Goal: Task Accomplishment & Management: Use online tool/utility

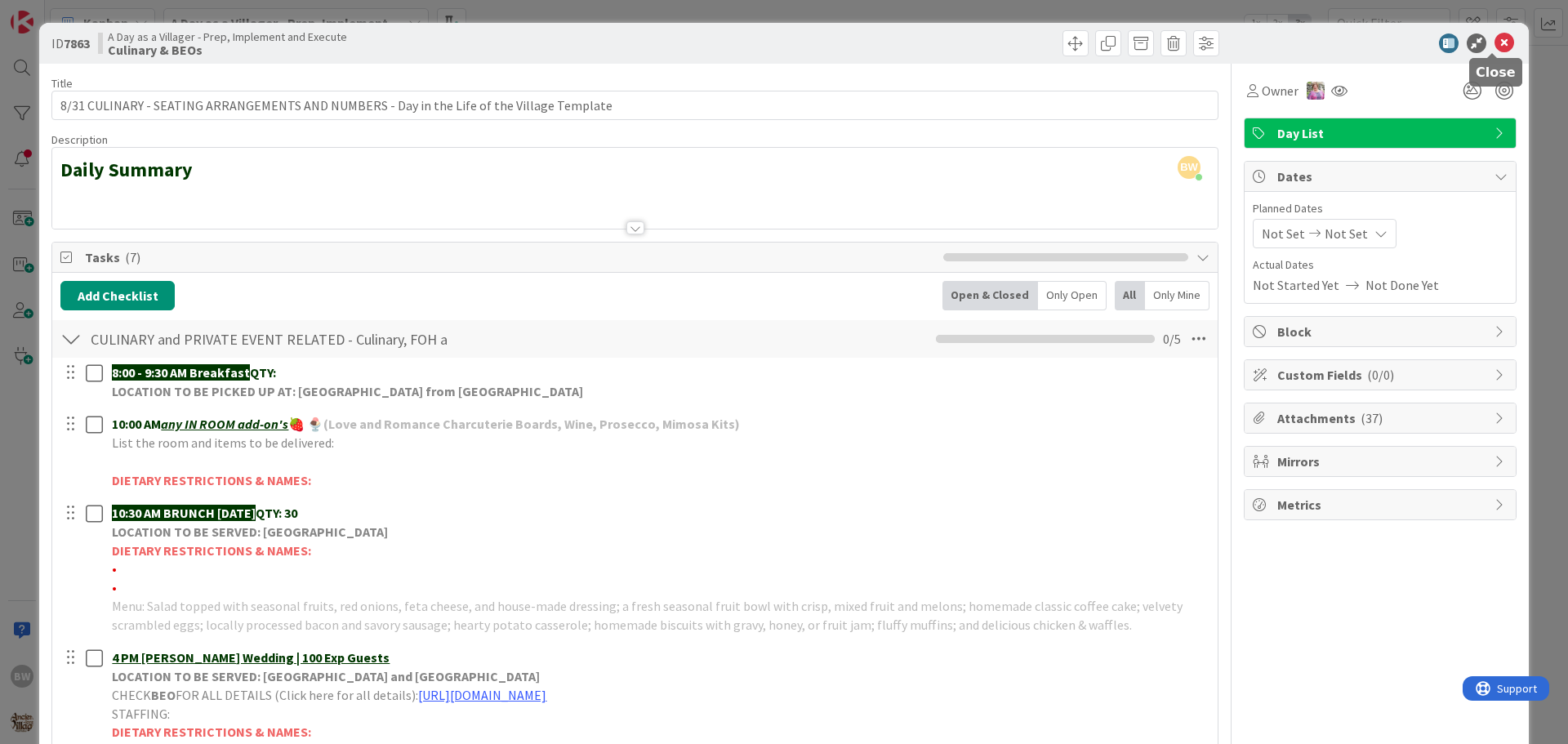
click at [1495, 40] on icon at bounding box center [1504, 44] width 20 height 20
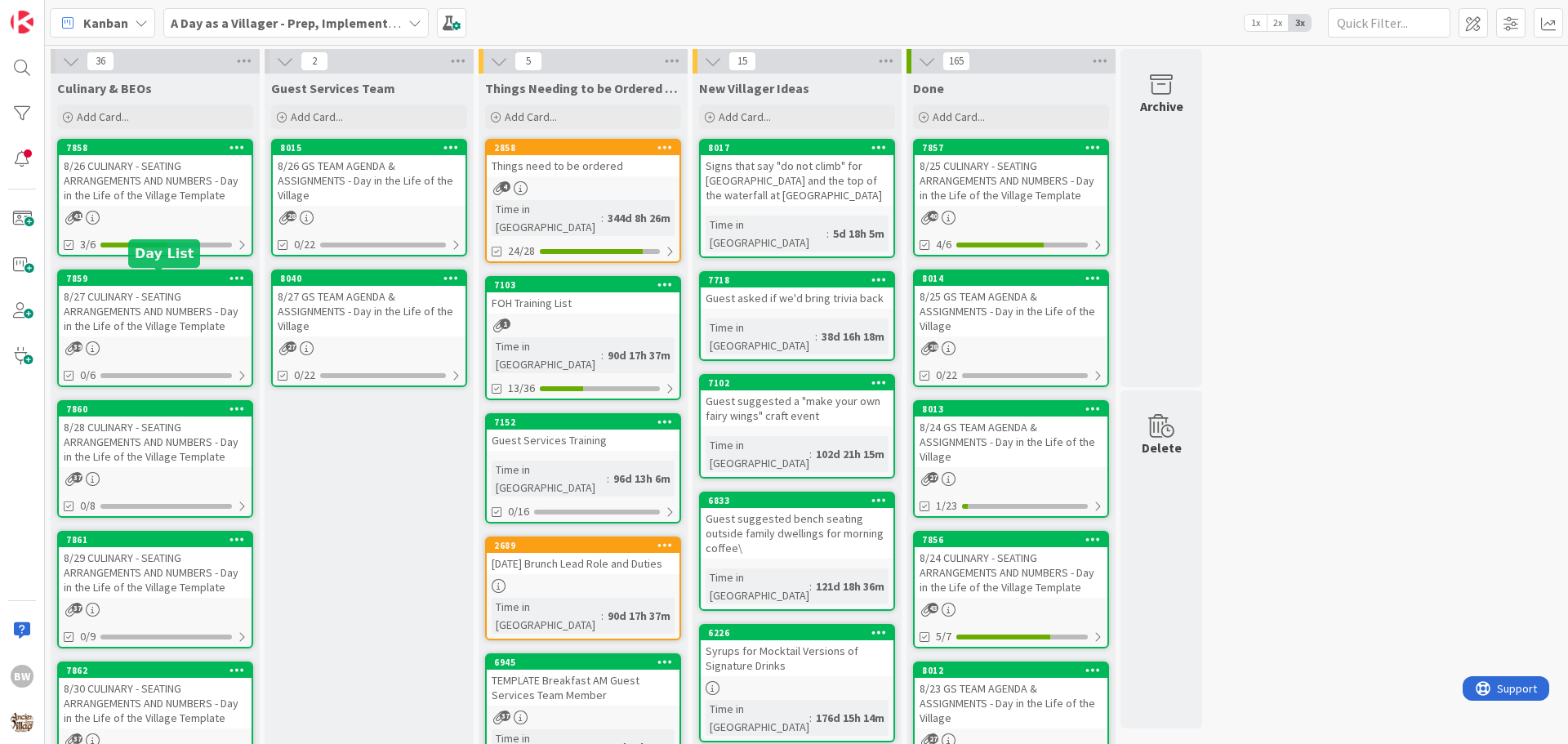
click at [160, 276] on div "7859" at bounding box center [158, 279] width 186 height 12
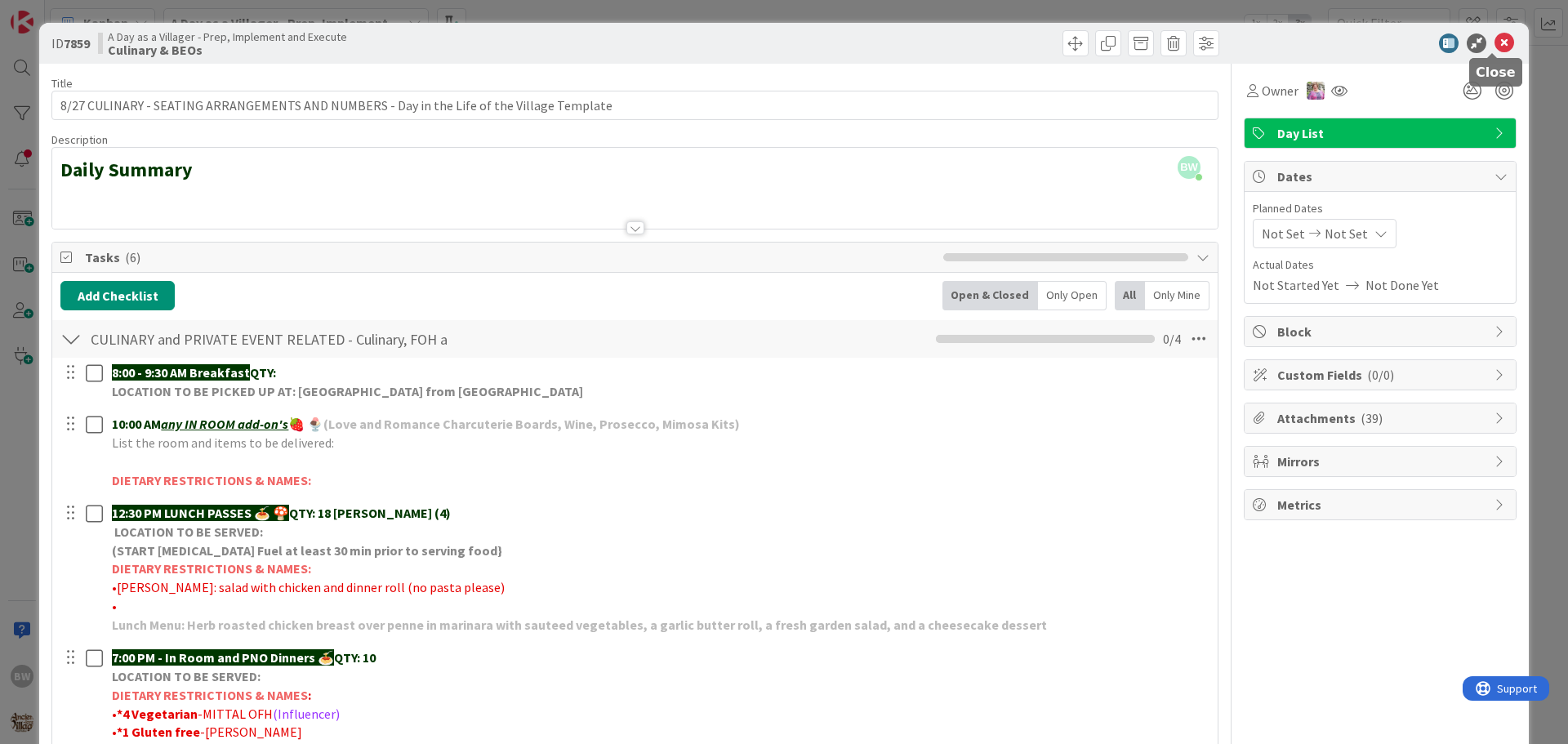
click at [1498, 42] on icon at bounding box center [1504, 44] width 20 height 20
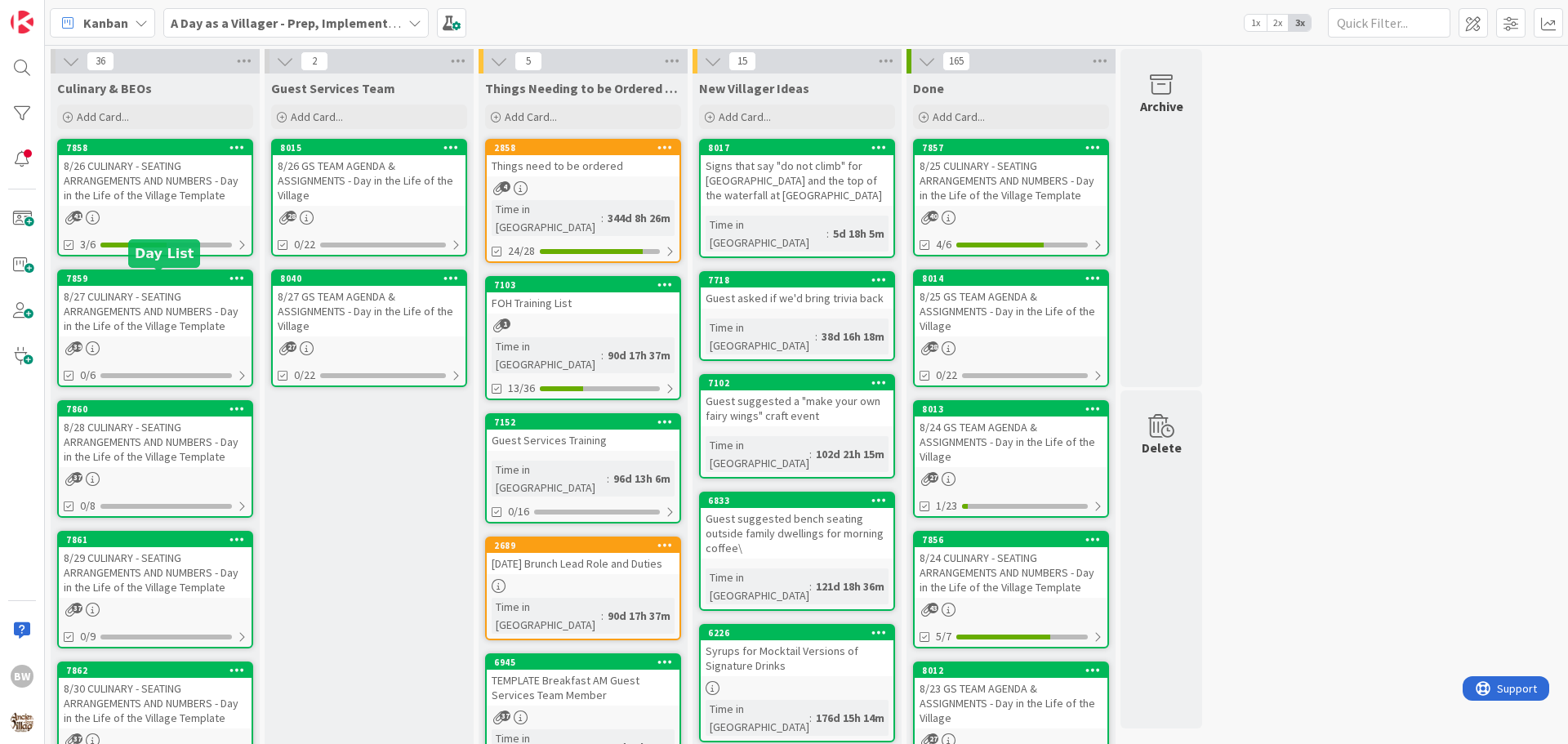
click at [145, 284] on div "7859" at bounding box center [158, 279] width 186 height 12
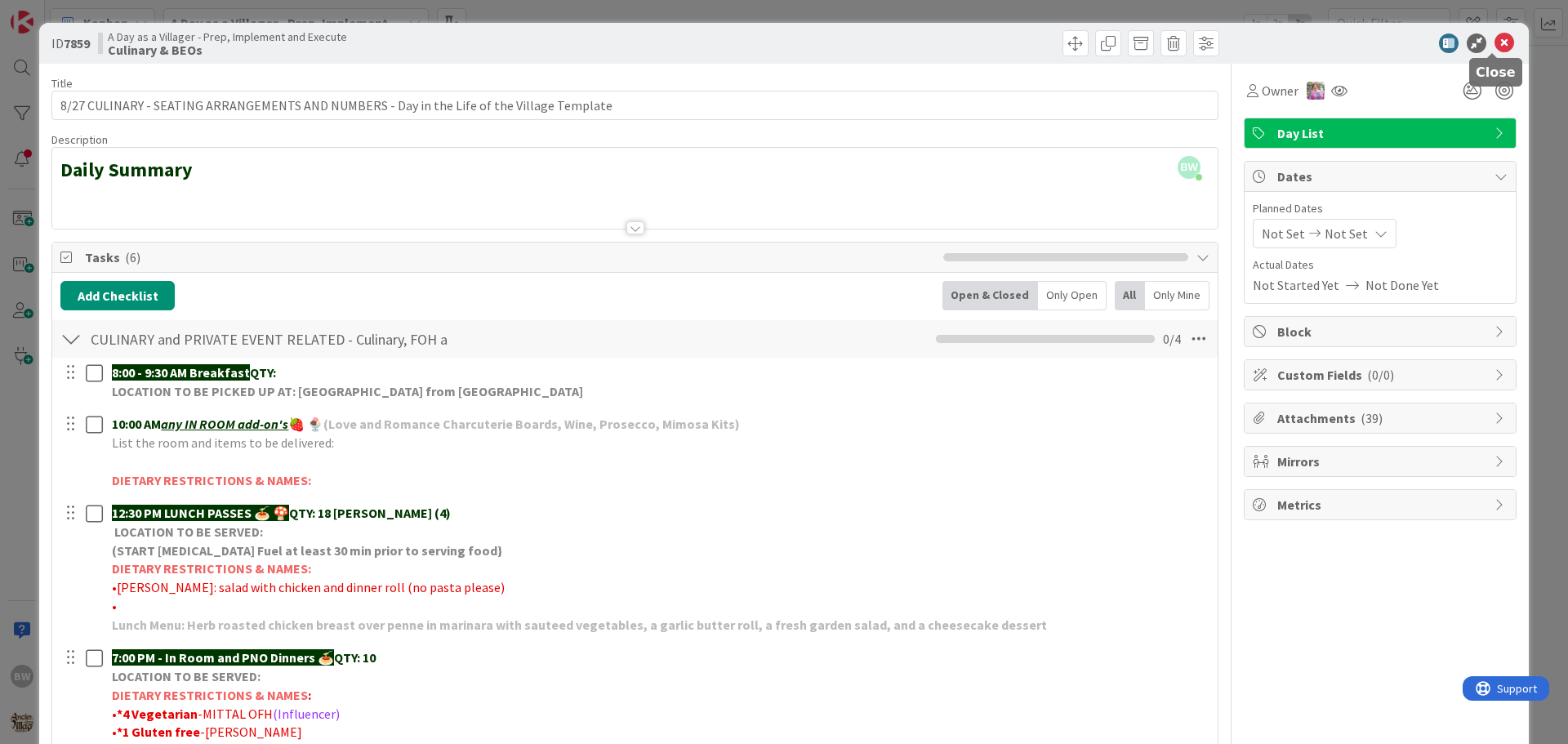
click at [1495, 46] on icon at bounding box center [1504, 44] width 20 height 20
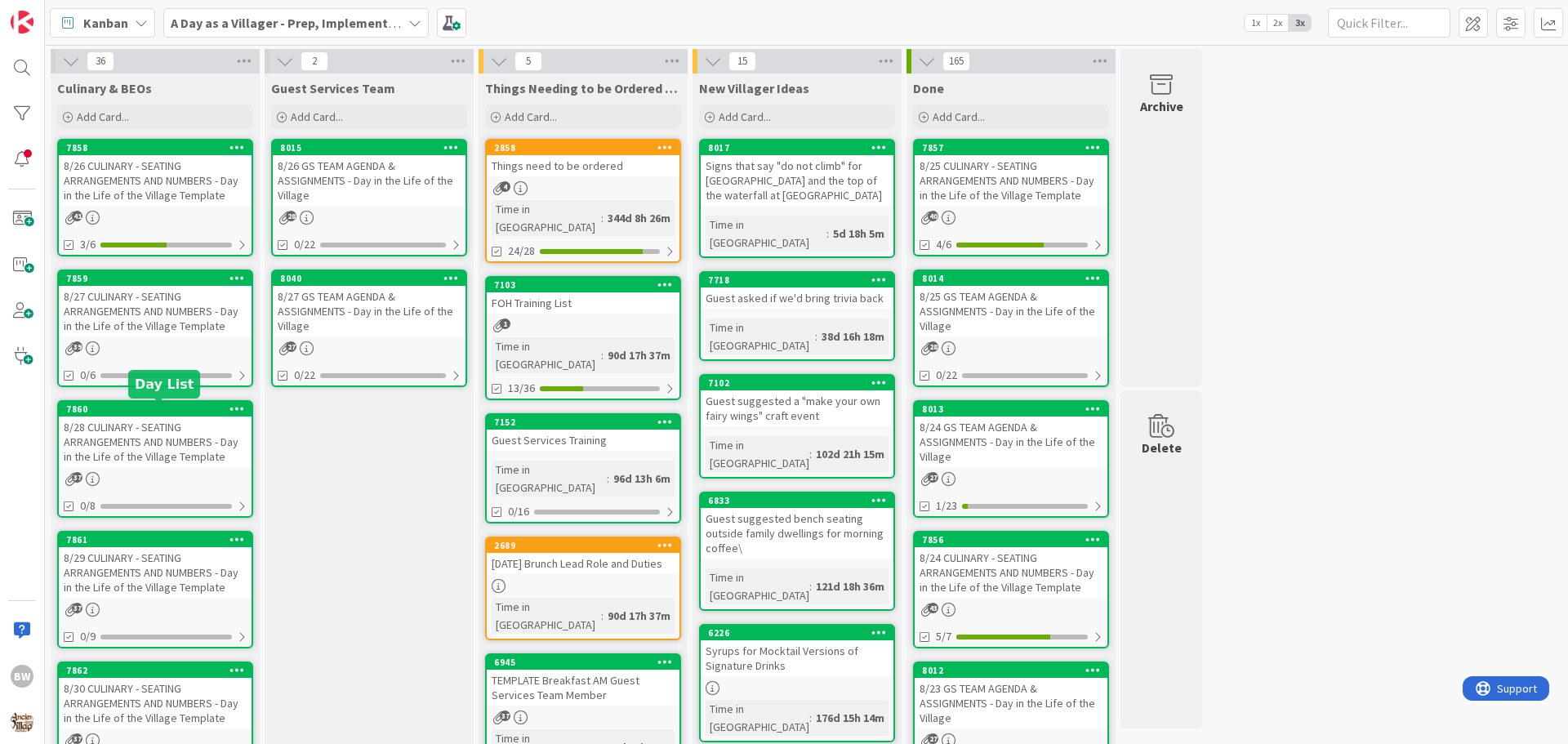
click at [134, 412] on div "7860" at bounding box center [158, 409] width 186 height 12
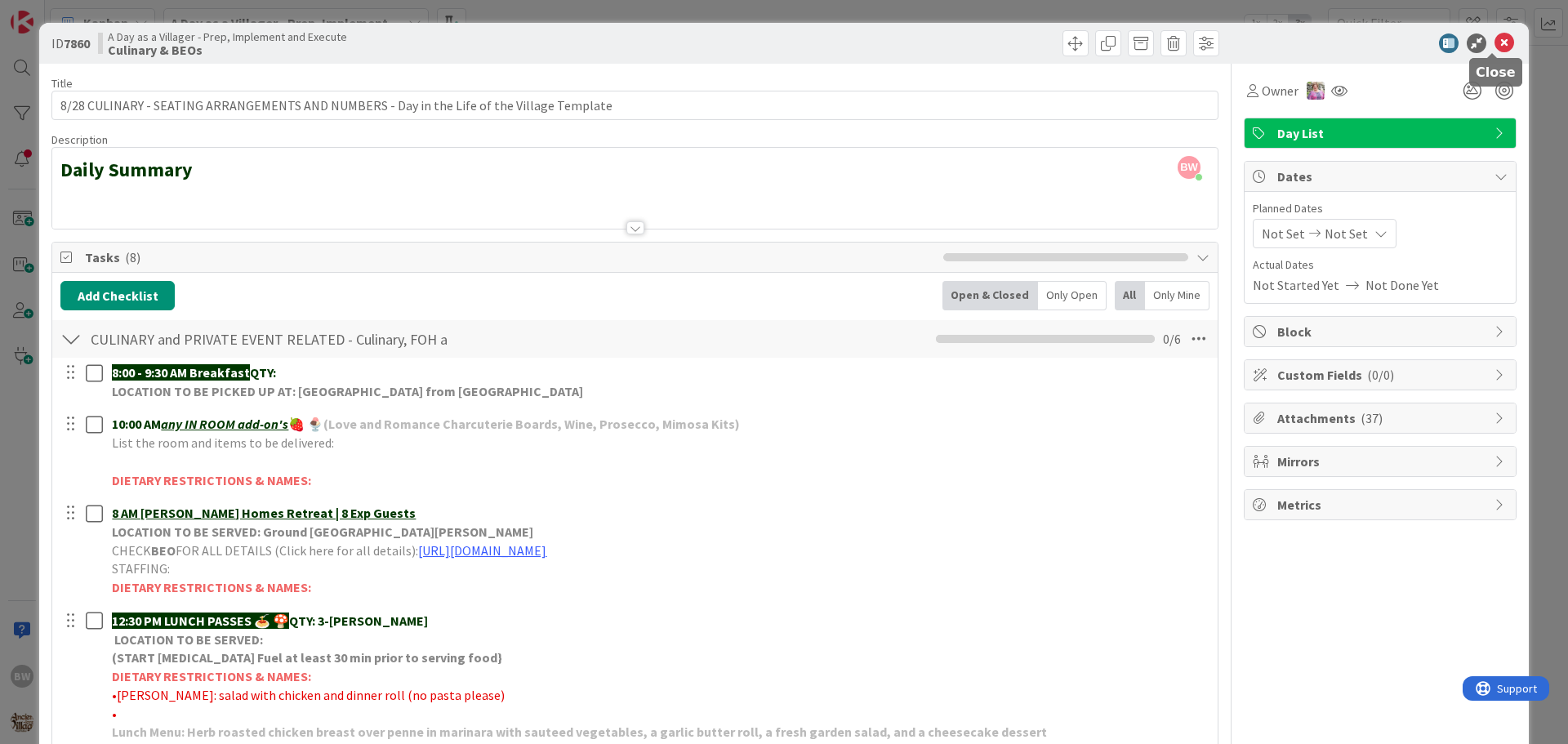
click at [1496, 44] on icon at bounding box center [1504, 44] width 20 height 20
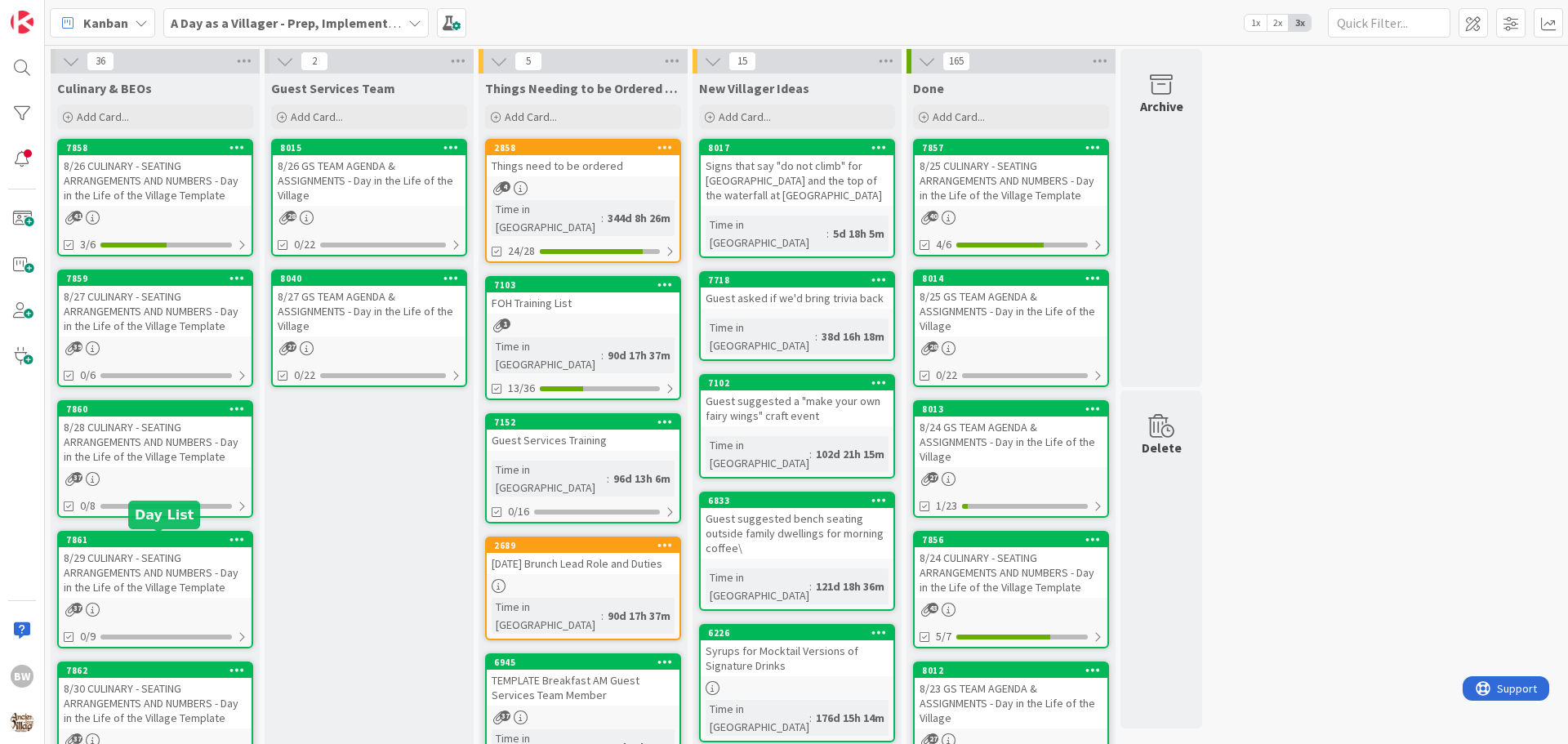
click at [144, 543] on div "7861" at bounding box center [158, 539] width 186 height 12
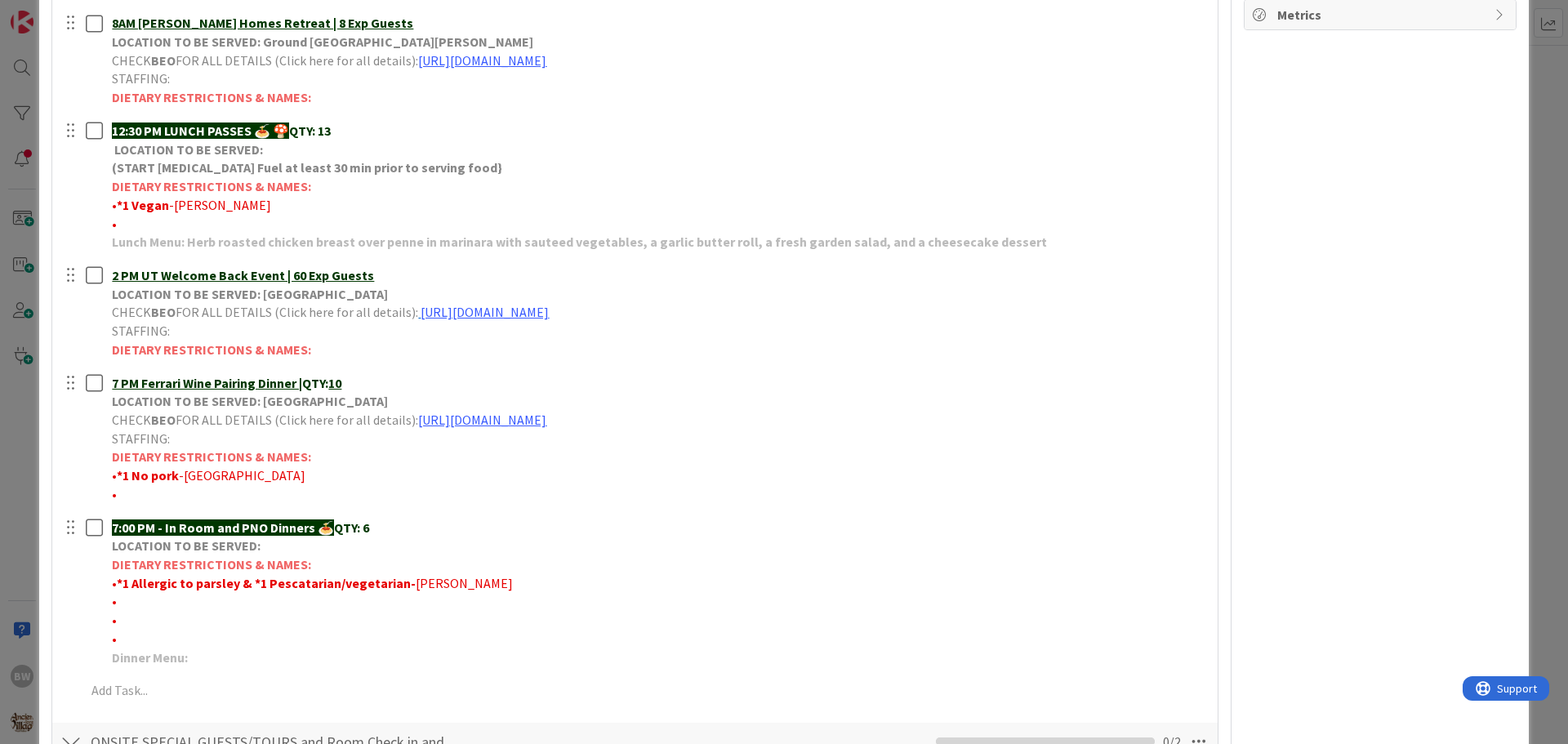
scroll to position [408, 0]
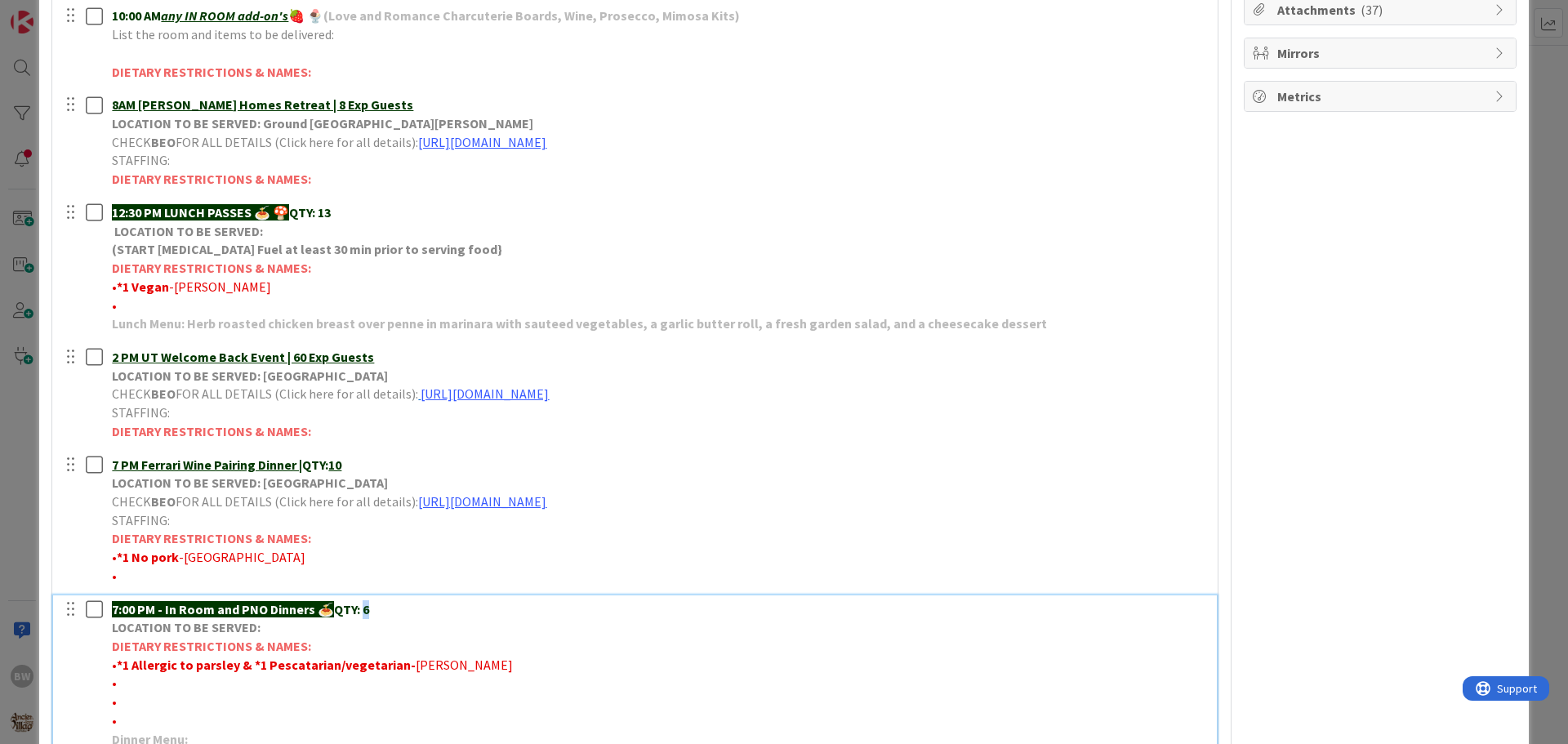
drag, startPoint x: 373, startPoint y: 611, endPoint x: 365, endPoint y: 607, distance: 8.9
click at [365, 607] on p "7:00 PM - In Room and PNO Dinners 🍝 QTY: 6" at bounding box center [659, 610] width 1094 height 19
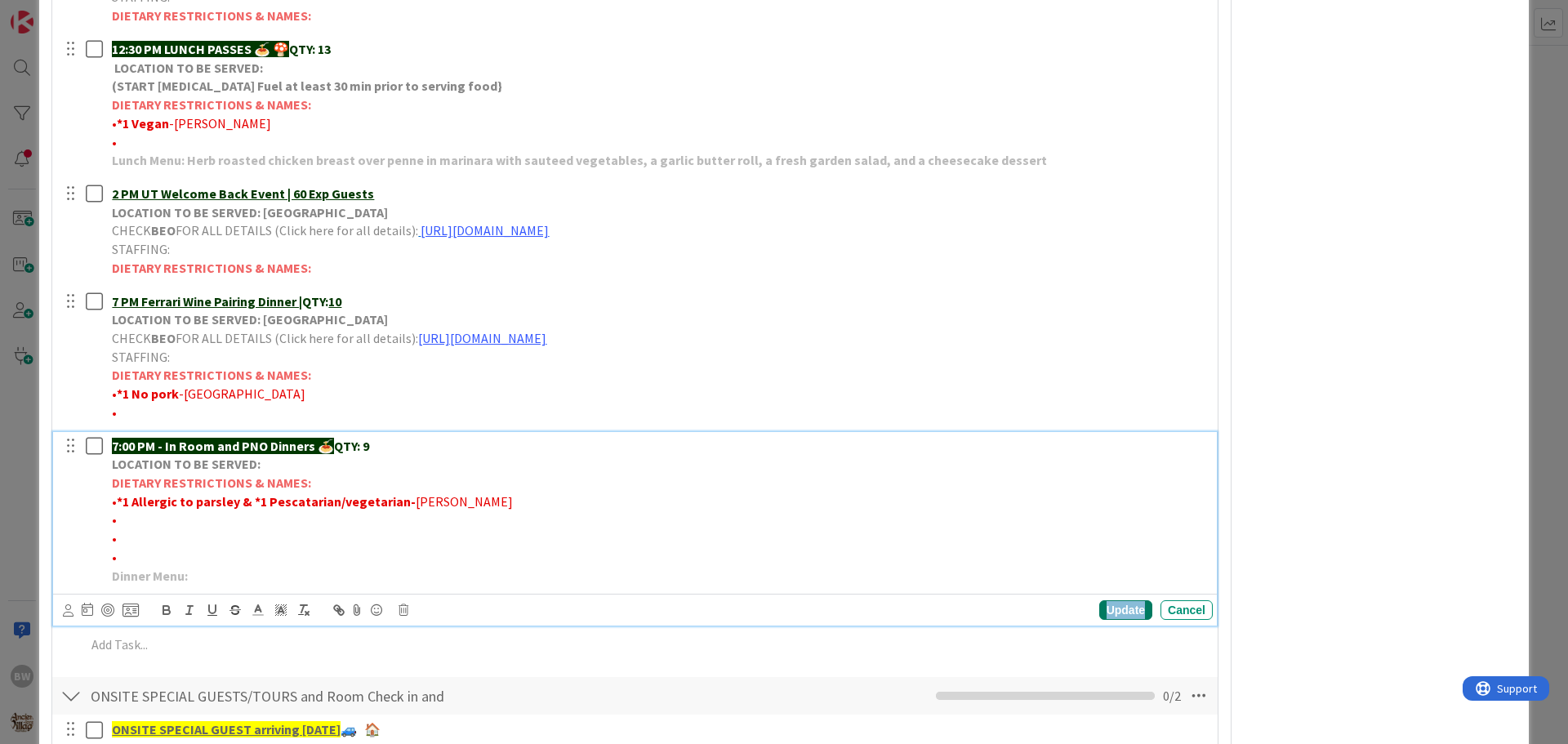
click at [1099, 606] on div "Update" at bounding box center [1125, 610] width 53 height 20
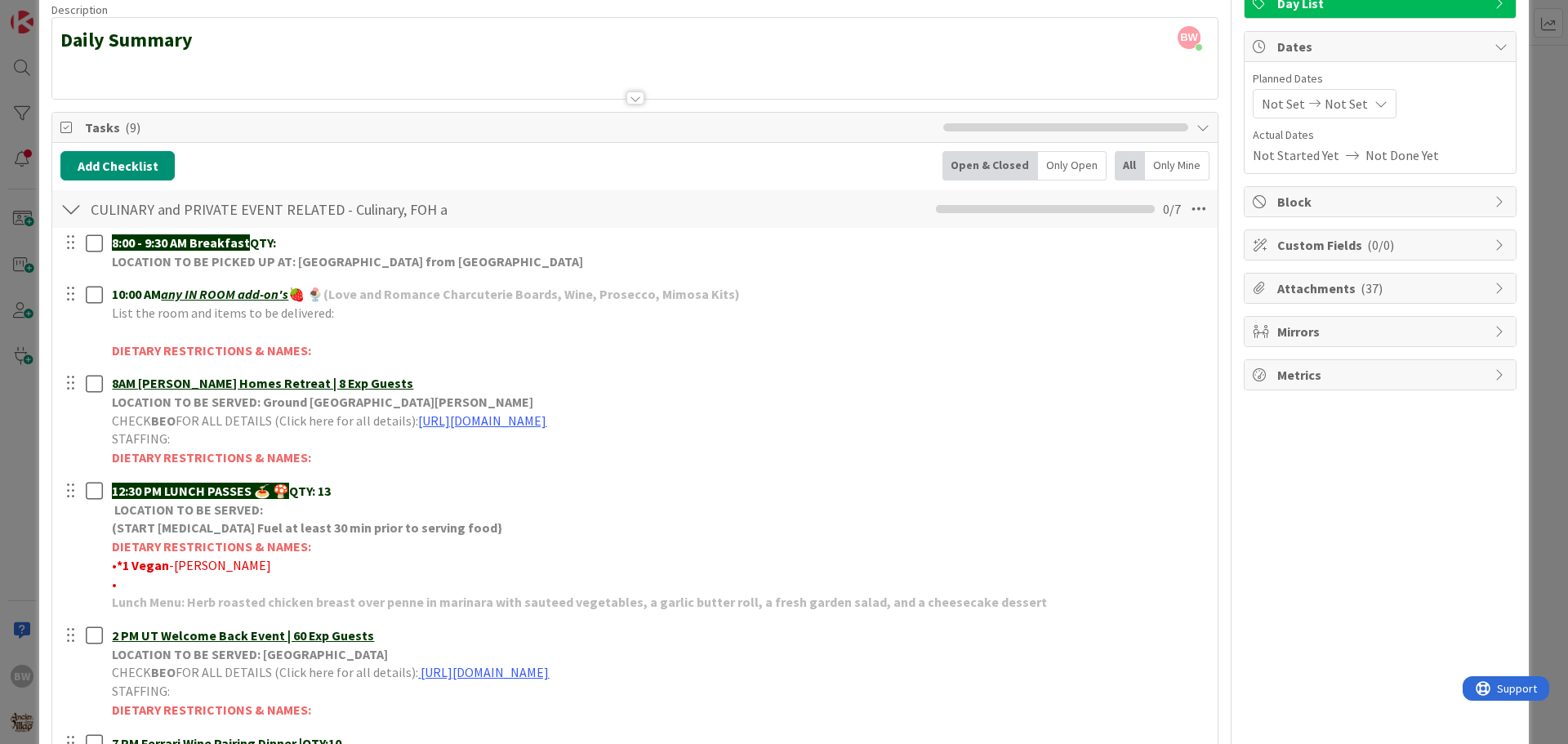
scroll to position [0, 0]
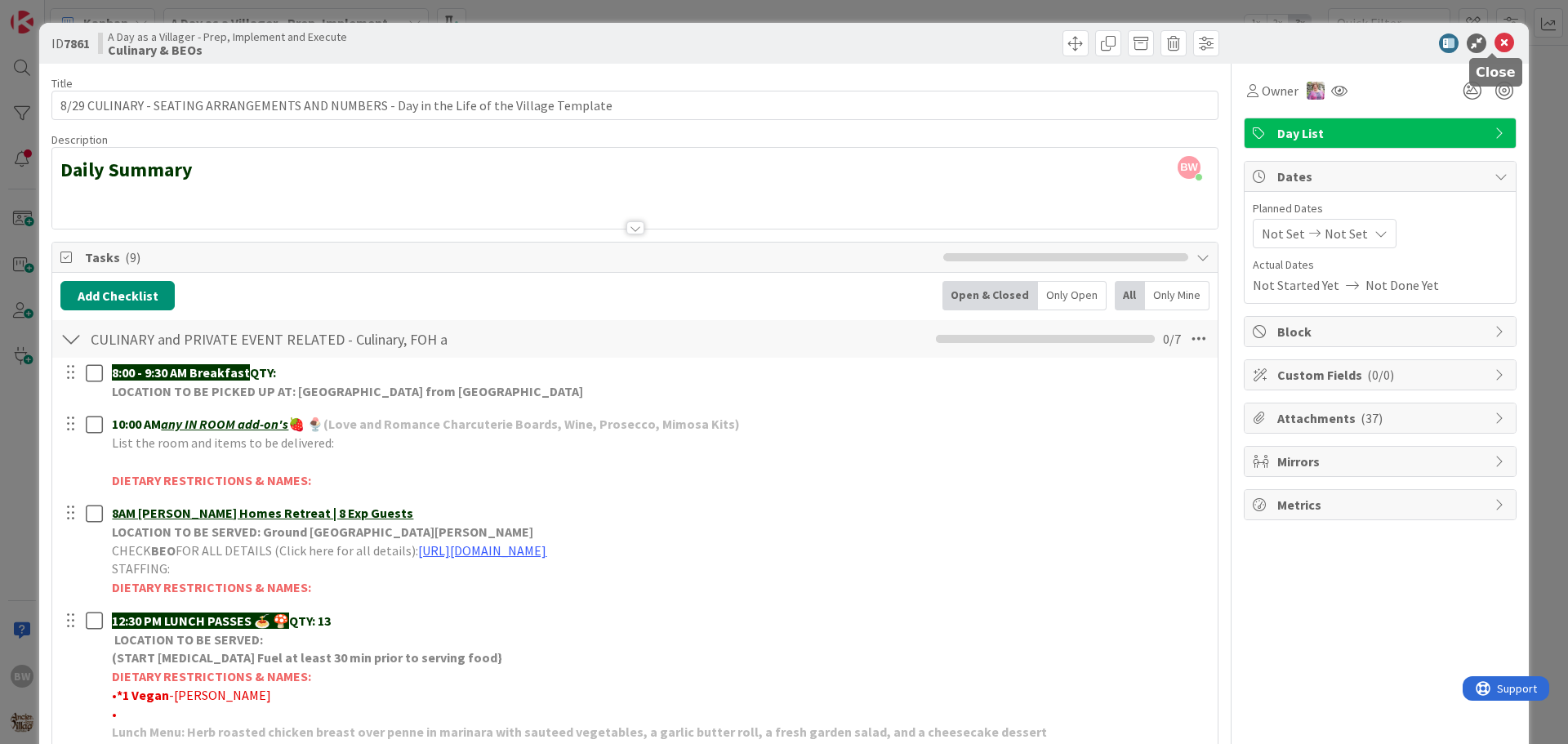
click at [1495, 40] on icon at bounding box center [1504, 44] width 20 height 20
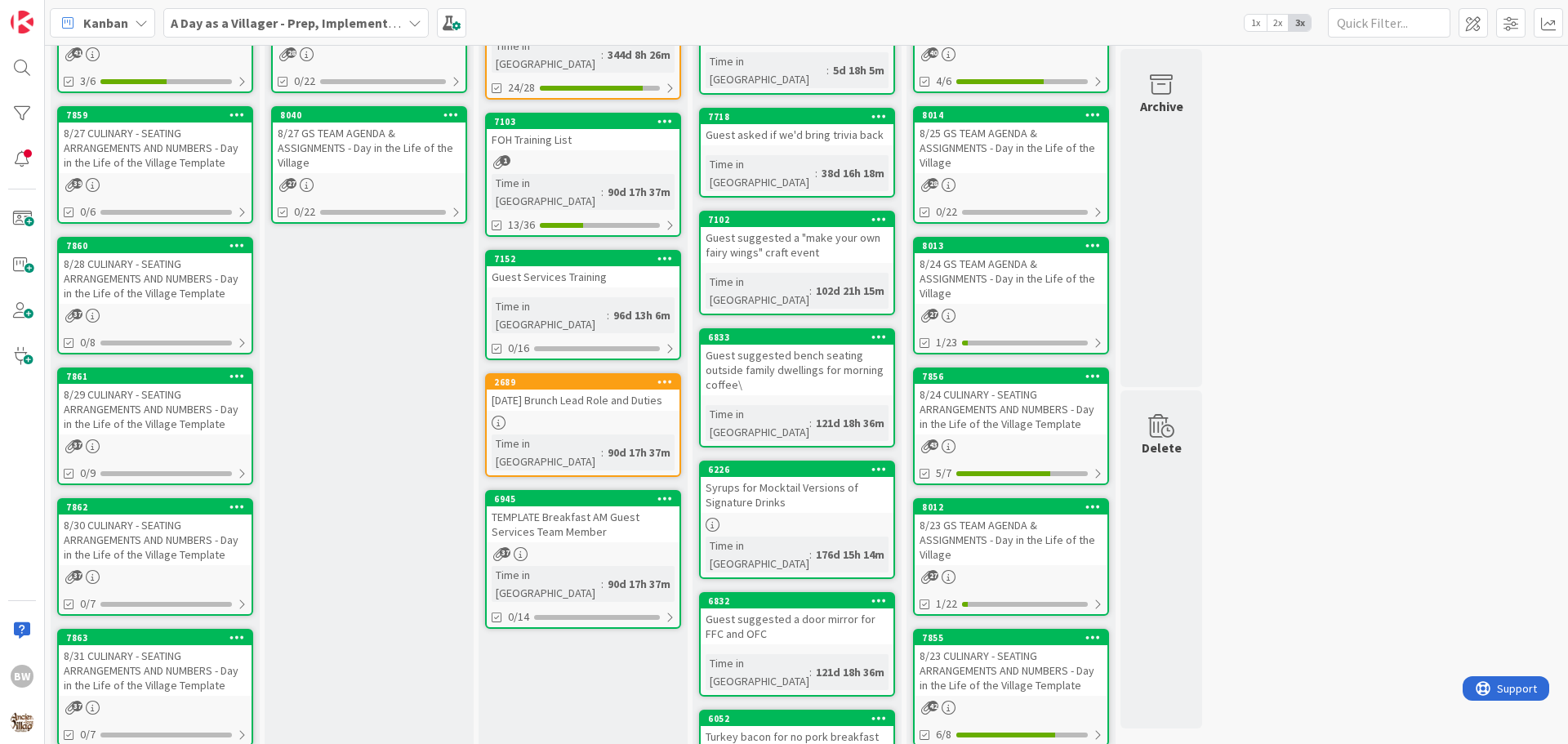
click at [139, 514] on div "7862" at bounding box center [155, 507] width 193 height 15
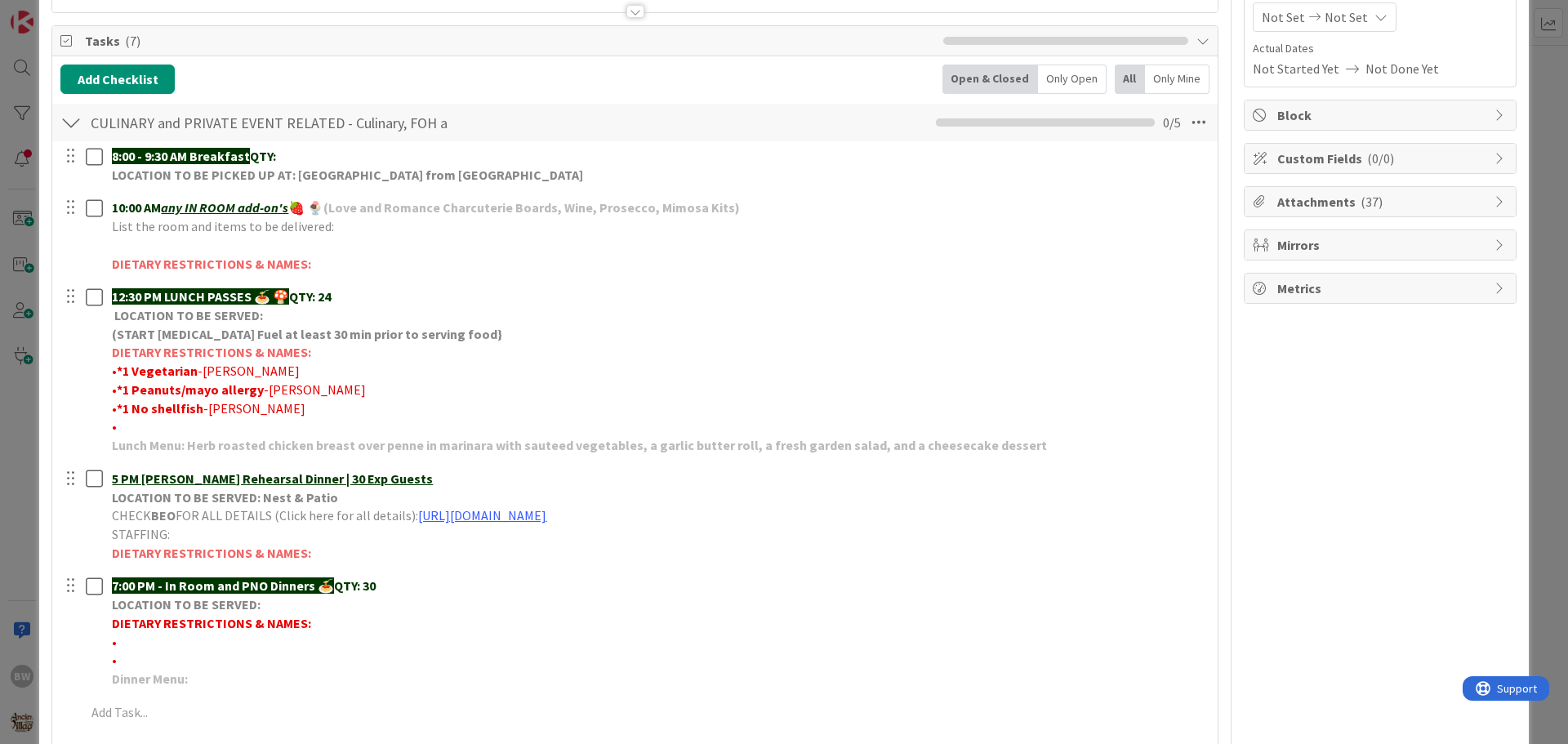
scroll to position [245, 0]
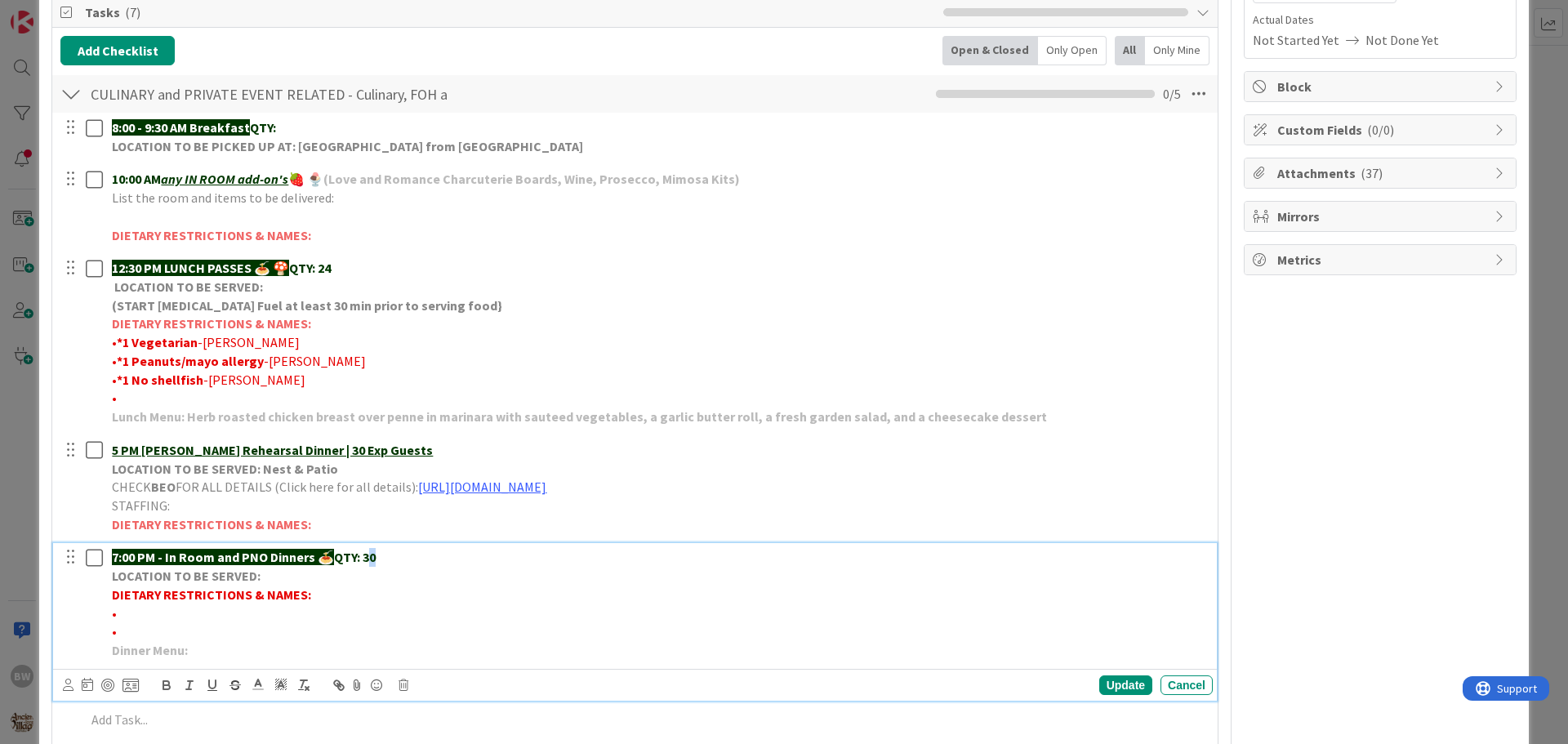
drag, startPoint x: 388, startPoint y: 555, endPoint x: 374, endPoint y: 554, distance: 14.0
click at [374, 554] on p "7:00 PM - In Room and PNO Dinners 🍝 QTY: 30" at bounding box center [659, 557] width 1094 height 19
click at [1099, 685] on div "Update" at bounding box center [1125, 685] width 53 height 20
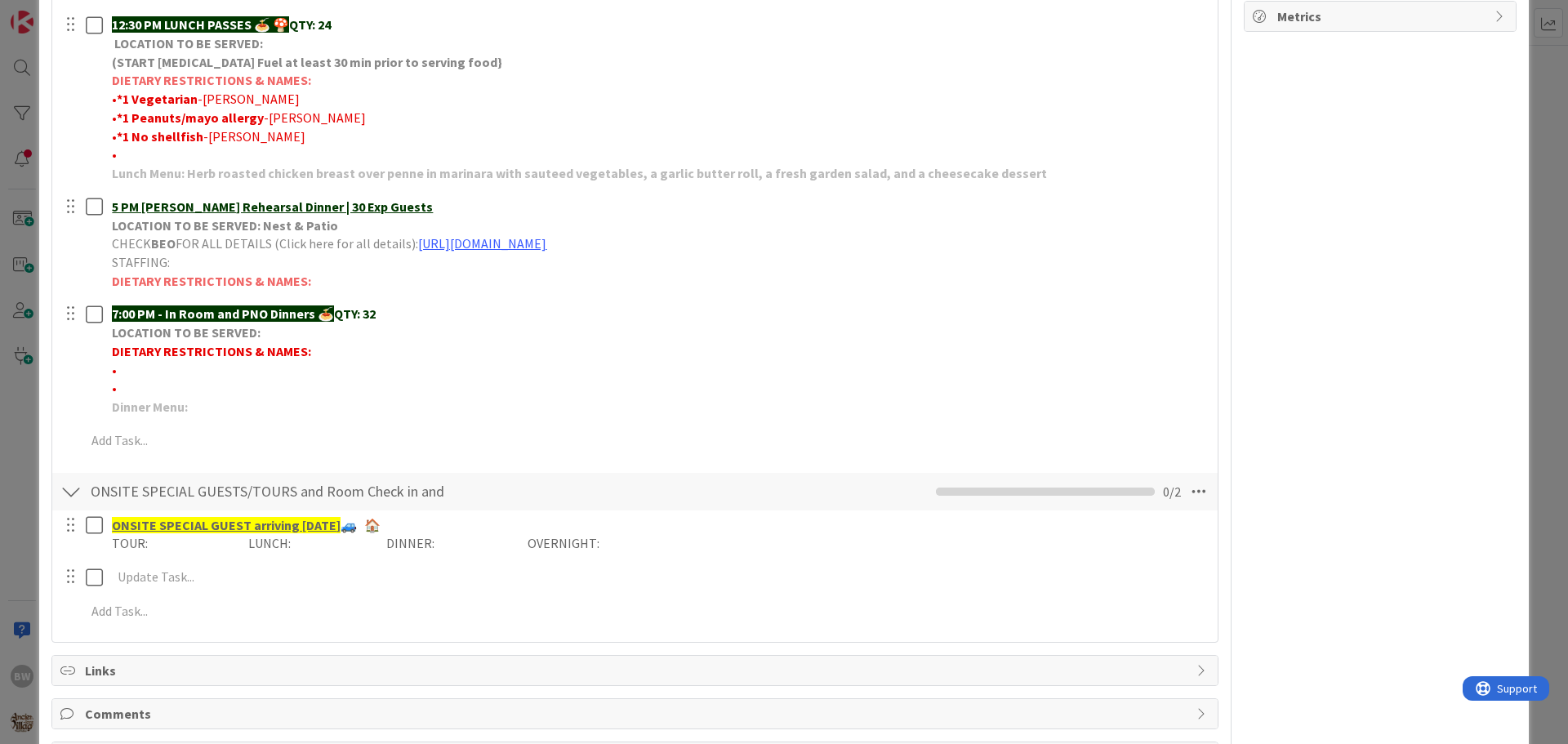
scroll to position [490, 0]
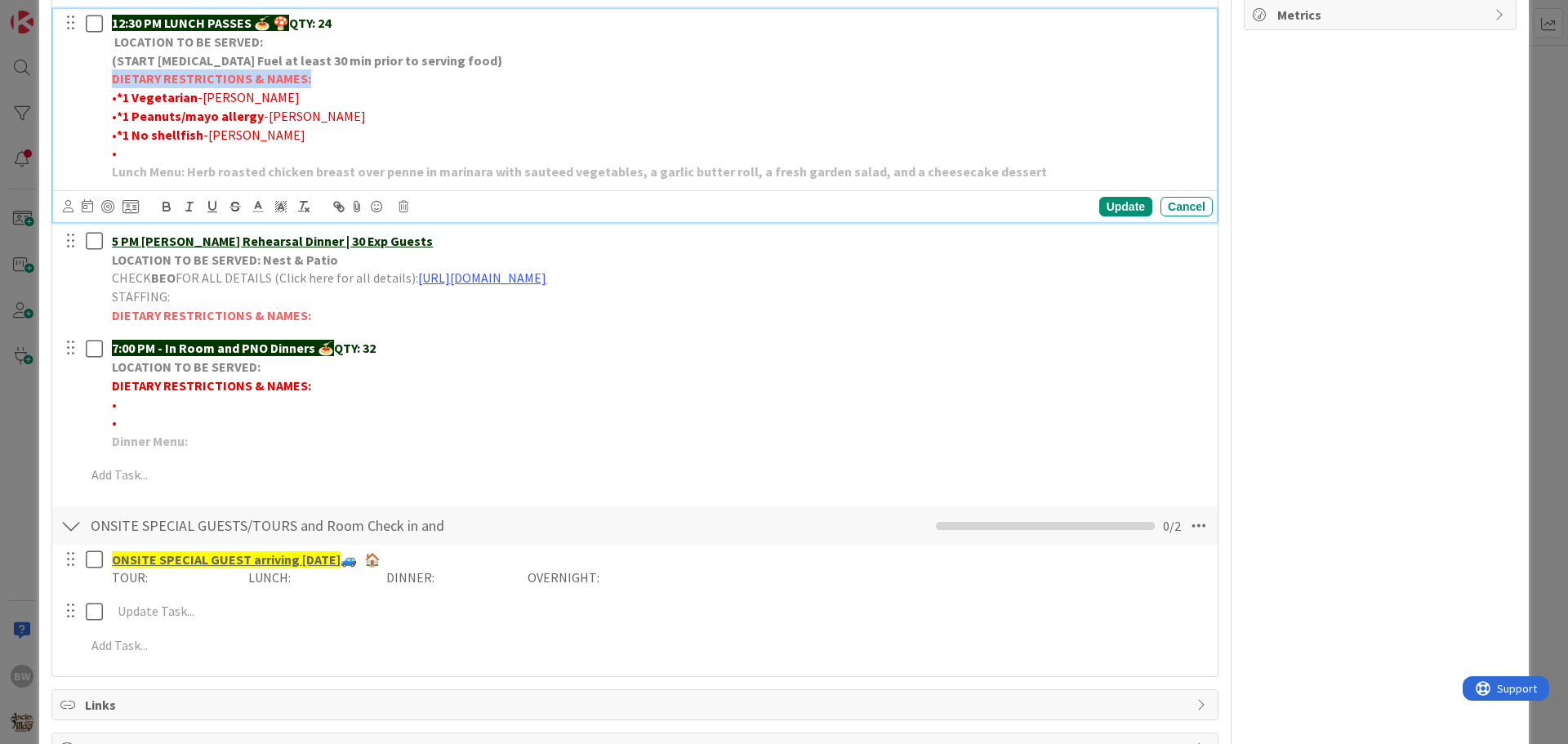
drag, startPoint x: 113, startPoint y: 77, endPoint x: 304, endPoint y: 80, distance: 191.0
click at [304, 80] on strong "DIETARY RESTRICTIONS & NAMES:" at bounding box center [212, 78] width 200 height 16
copy strong "DIETARY RESTRICTIONS & NAMES:"
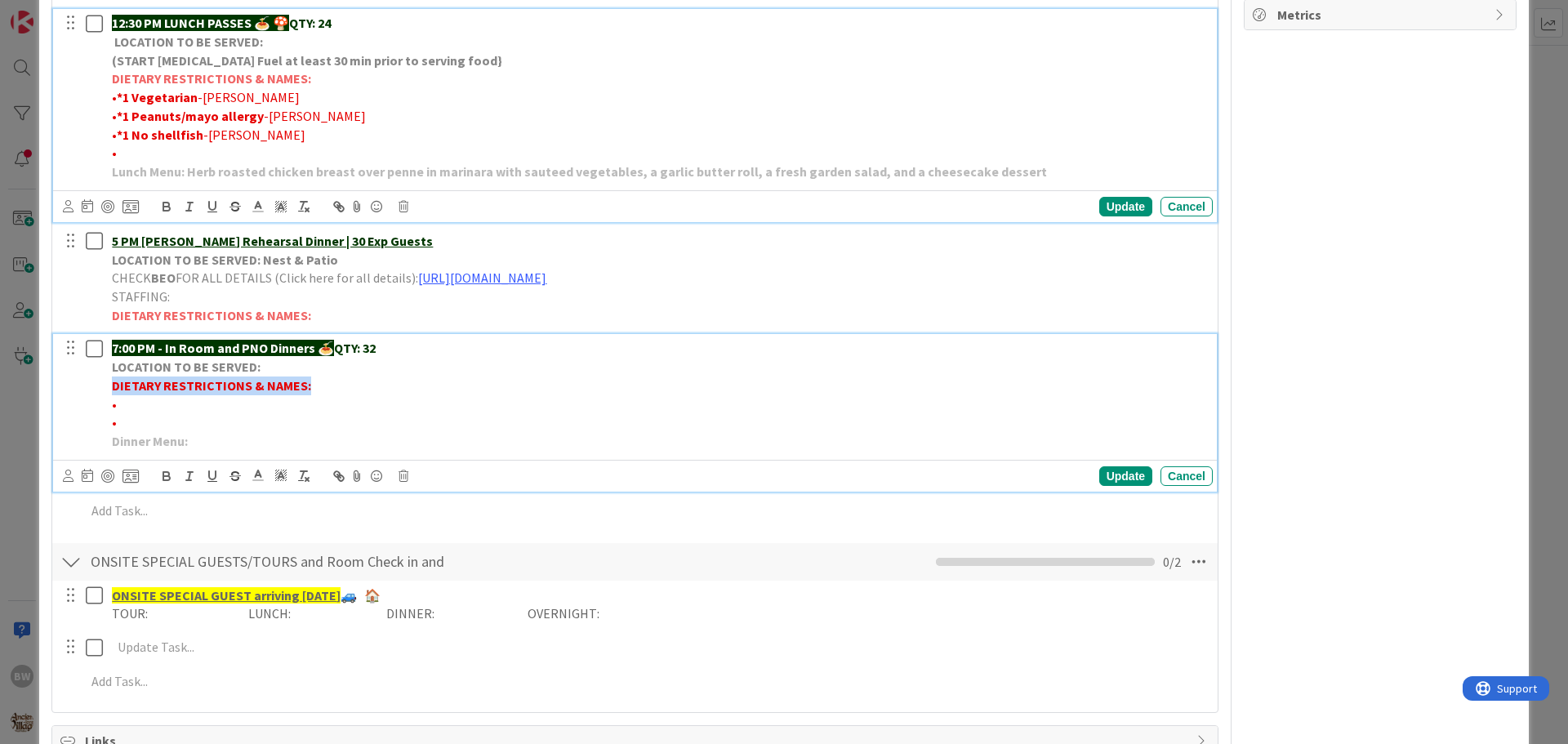
drag, startPoint x: 114, startPoint y: 386, endPoint x: 310, endPoint y: 387, distance: 196.0
click at [310, 387] on p "DIETARY RESTRICTIONS & NAMES:" at bounding box center [659, 385] width 1094 height 19
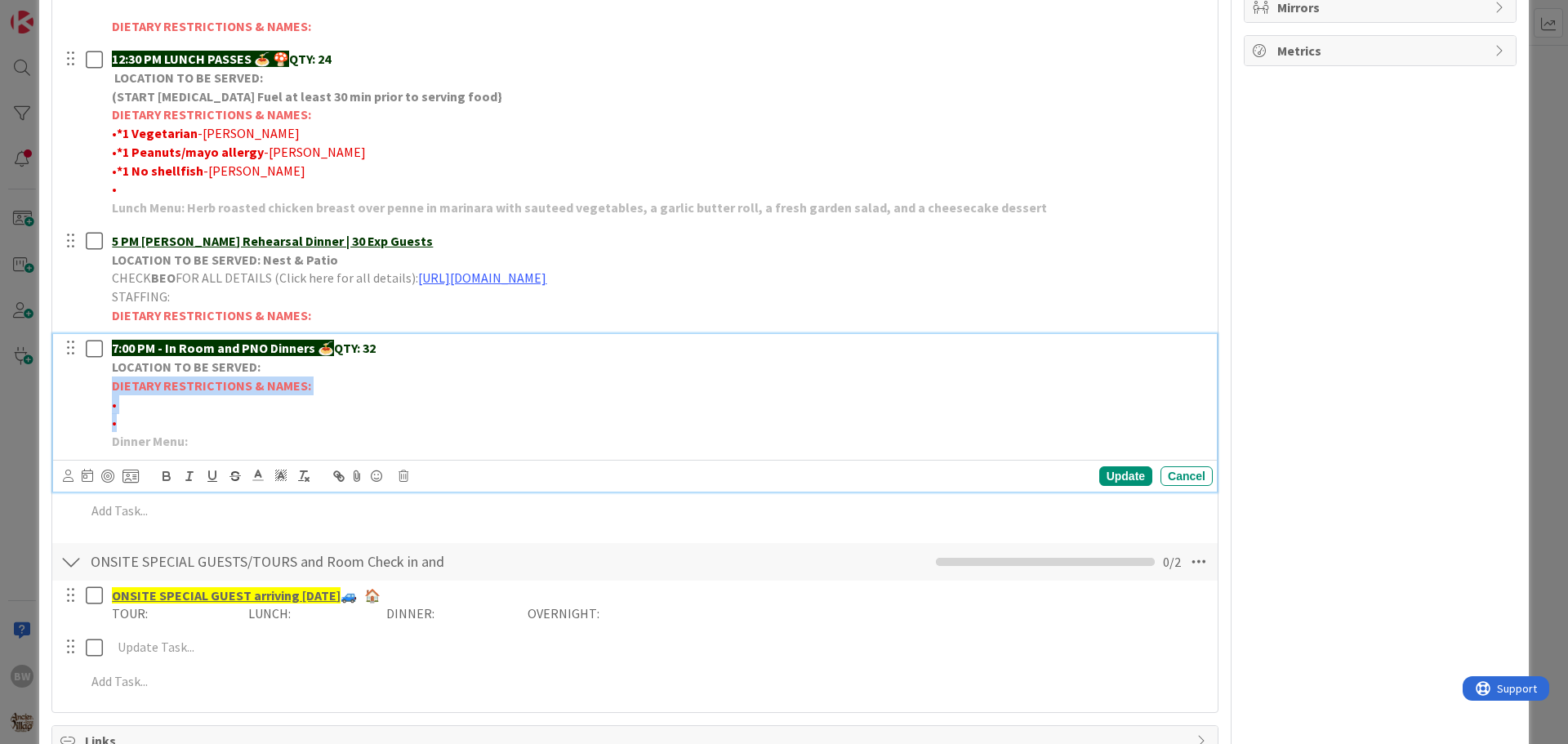
drag, startPoint x: 119, startPoint y: 424, endPoint x: 97, endPoint y: 391, distance: 39.7
click at [97, 391] on div "7:00 PM - In Room and PNO Dinners 🍝 QTY: 32 LOCATION TO BE SERVED: DIETARY REST…" at bounding box center [636, 394] width 1153 height 121
copy div "DIETARY RESTRICTIONS & NAMES: • •"
click at [170, 413] on p "•" at bounding box center [659, 422] width 1094 height 19
drag, startPoint x: 113, startPoint y: 385, endPoint x: 310, endPoint y: 384, distance: 197.0
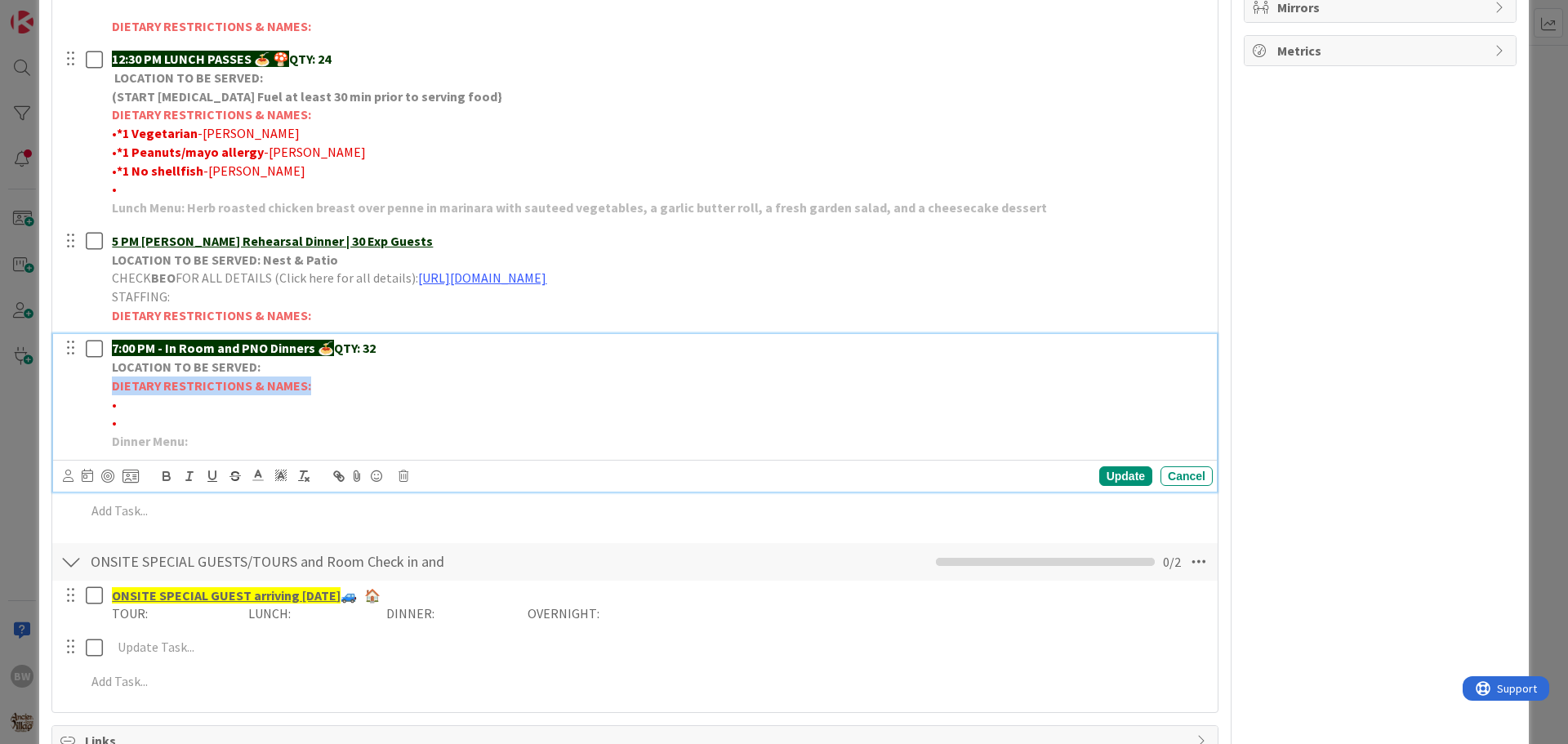
click at [310, 384] on p "DIETARY RESTRICTIONS & NAMES:" at bounding box center [659, 385] width 1094 height 19
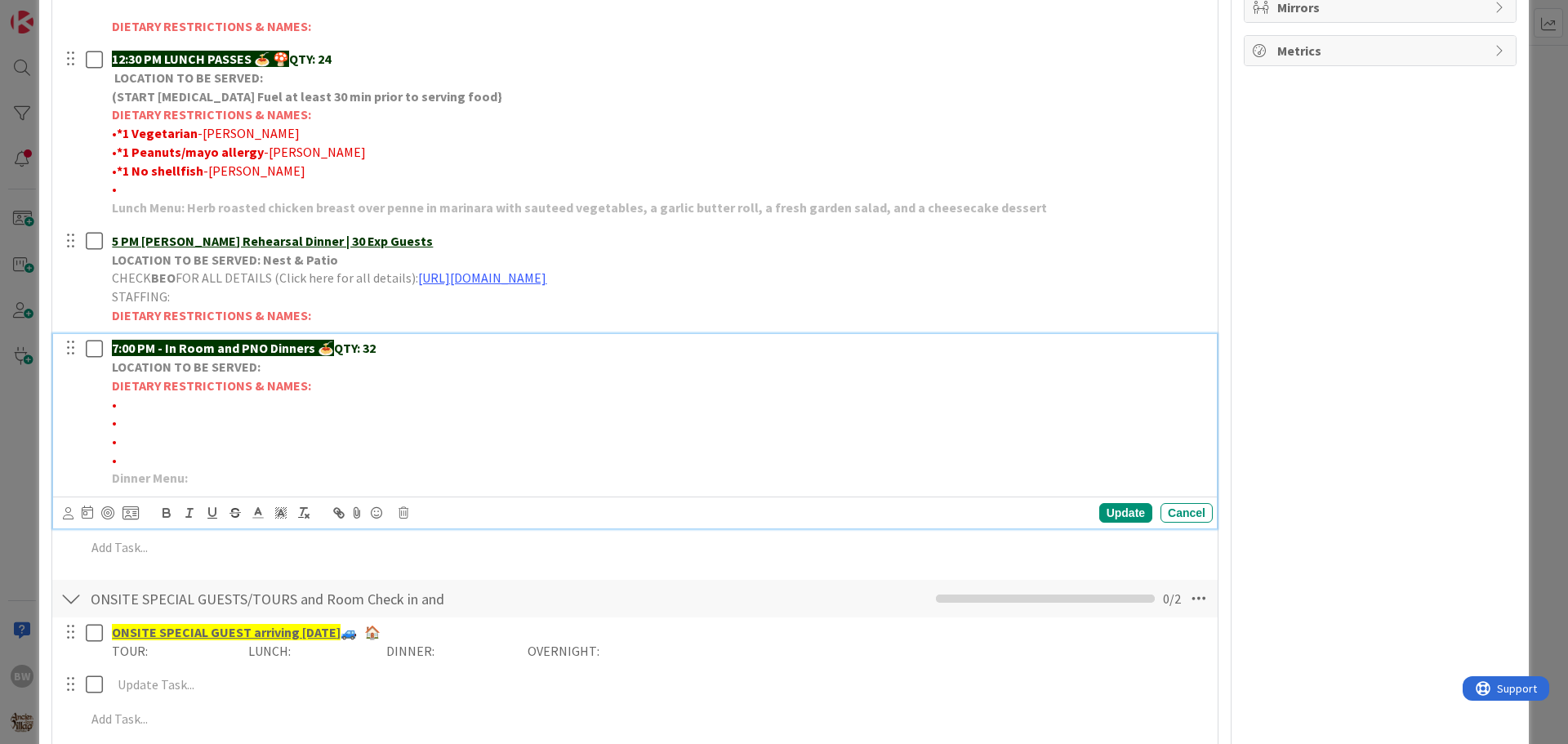
click at [119, 408] on p "•" at bounding box center [659, 404] width 1094 height 19
drag, startPoint x: 194, startPoint y: 403, endPoint x: 117, endPoint y: 405, distance: 77.0
click at [117, 405] on span "•*9 Vegetarians-[PERSON_NAME]" at bounding box center [206, 404] width 189 height 16
click at [168, 508] on icon "button" at bounding box center [167, 513] width 15 height 15
click at [127, 424] on p "•" at bounding box center [659, 422] width 1094 height 19
